Goal: Information Seeking & Learning: Learn about a topic

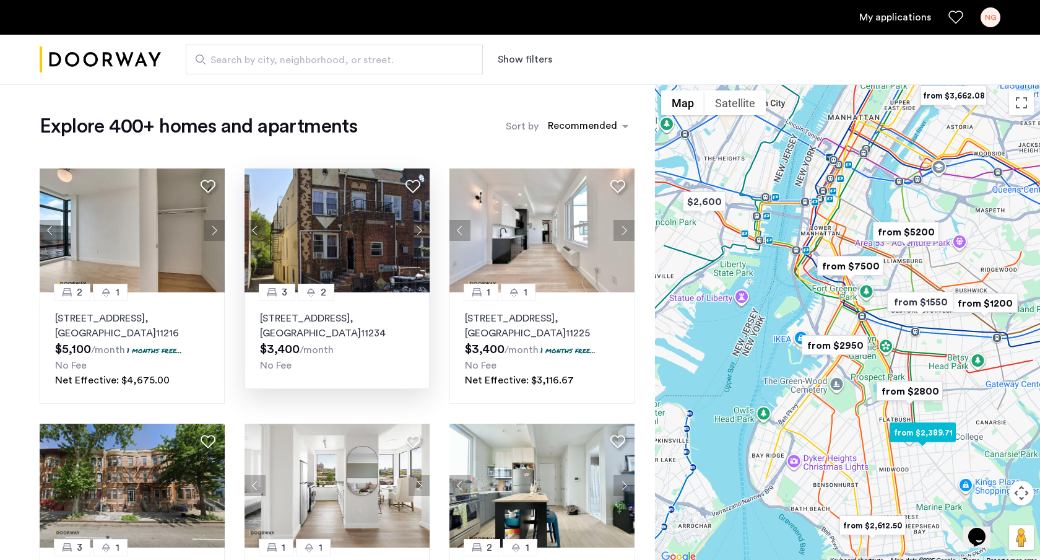
click at [297, 320] on p "1479 East 34th Street, Unit 1R, Brooklyn , NY 11234" at bounding box center [337, 326] width 154 height 30
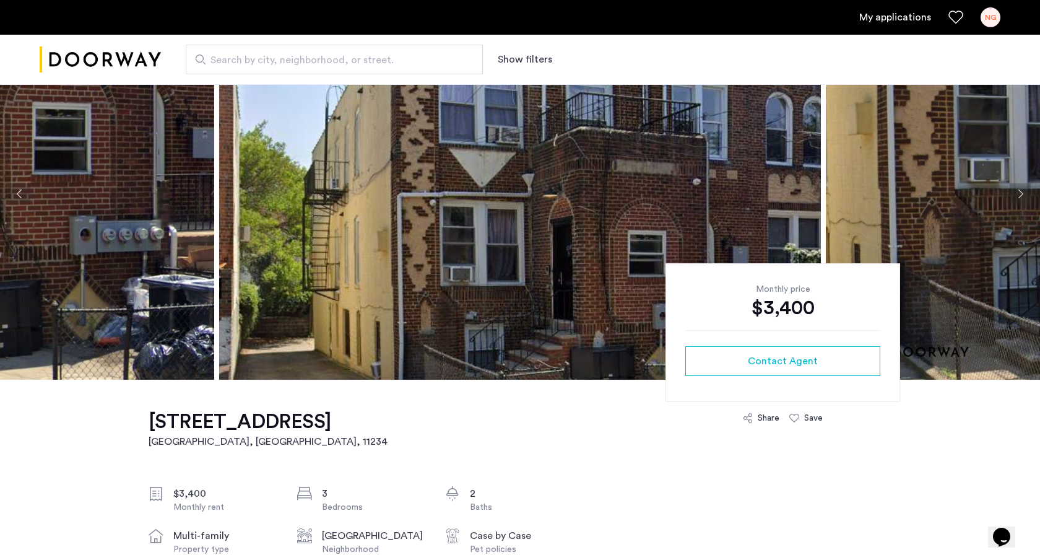
scroll to position [91, 0]
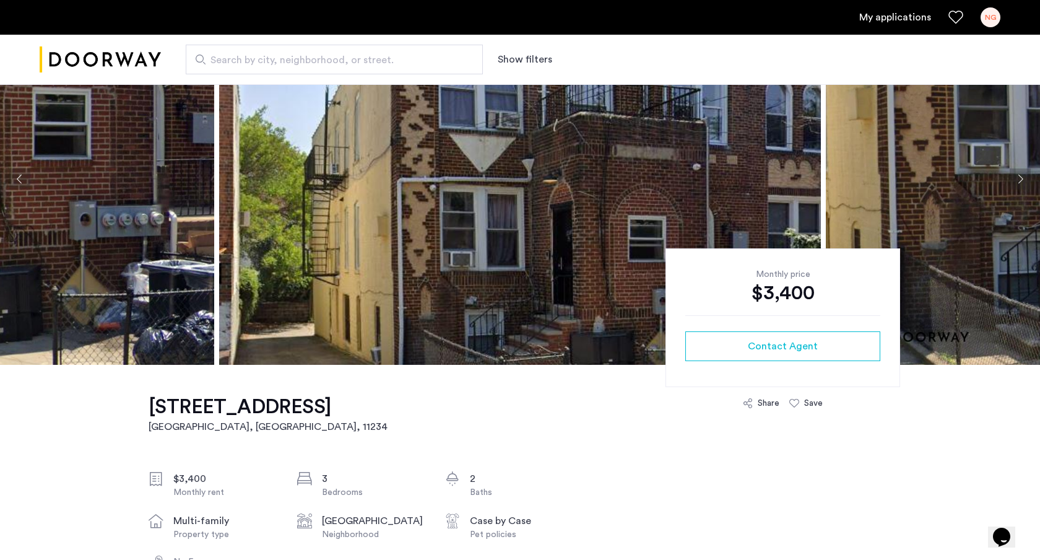
drag, startPoint x: 140, startPoint y: 407, endPoint x: 330, endPoint y: 406, distance: 190.1
copy h1 "[STREET_ADDRESS]"
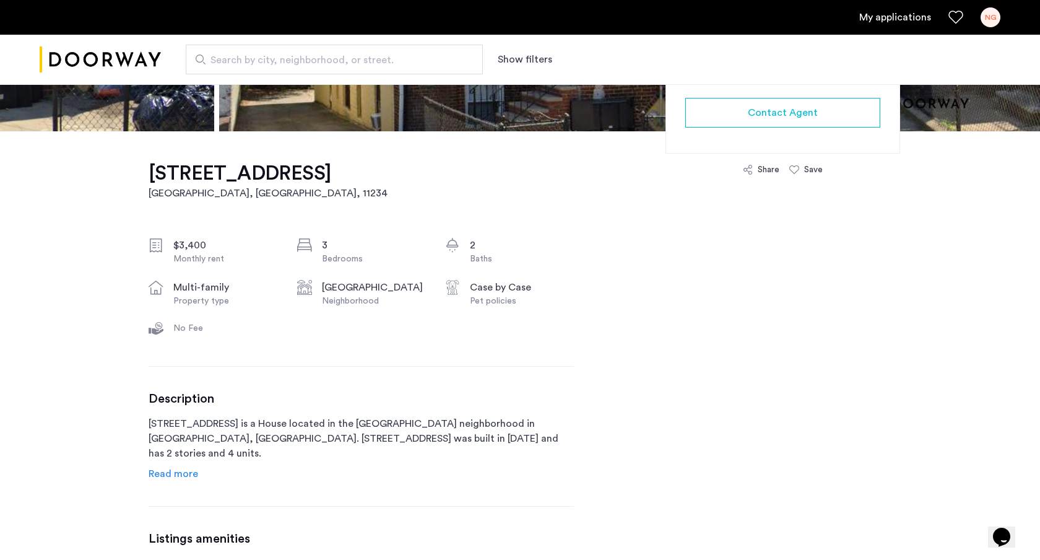
scroll to position [329, 0]
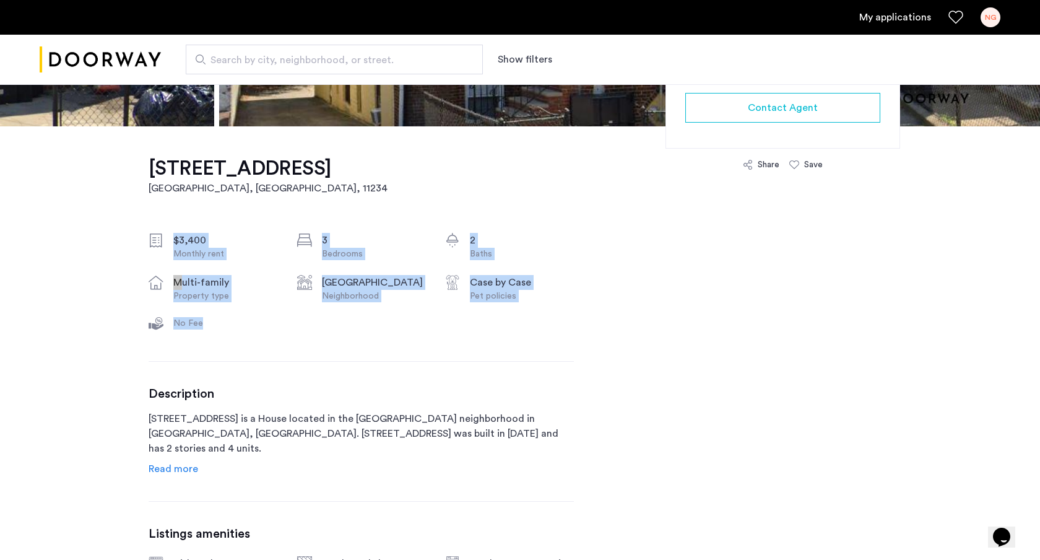
drag, startPoint x: 432, startPoint y: 181, endPoint x: 541, endPoint y: 351, distance: 201.3
click at [541, 351] on div "[STREET_ADDRESS] $3,400 Monthly rent 3 Bedrooms 2 Baths multi-family Property t…" at bounding box center [361, 400] width 425 height 549
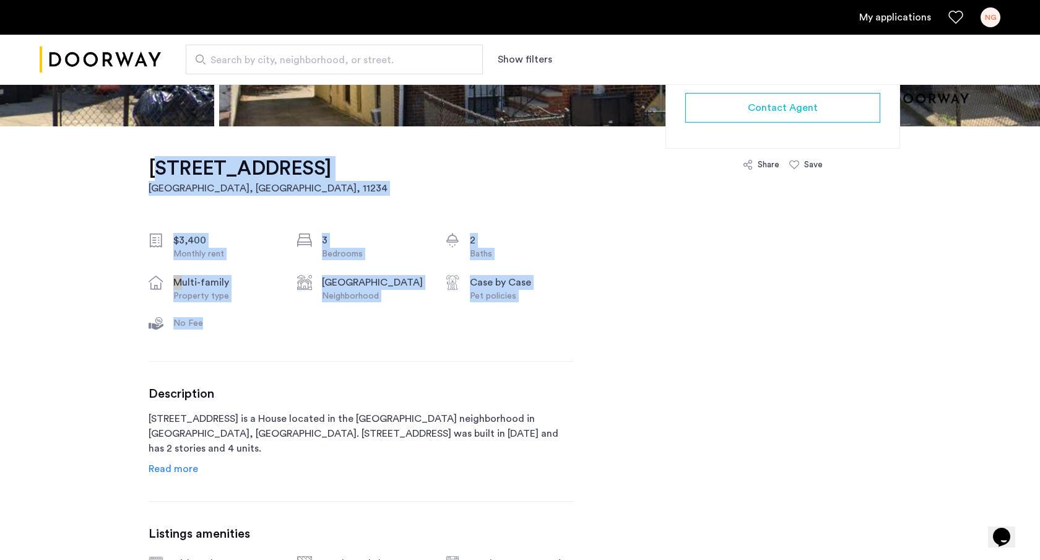
drag, startPoint x: 543, startPoint y: 349, endPoint x: 139, endPoint y: 167, distance: 442.4
